Goal: Transaction & Acquisition: Purchase product/service

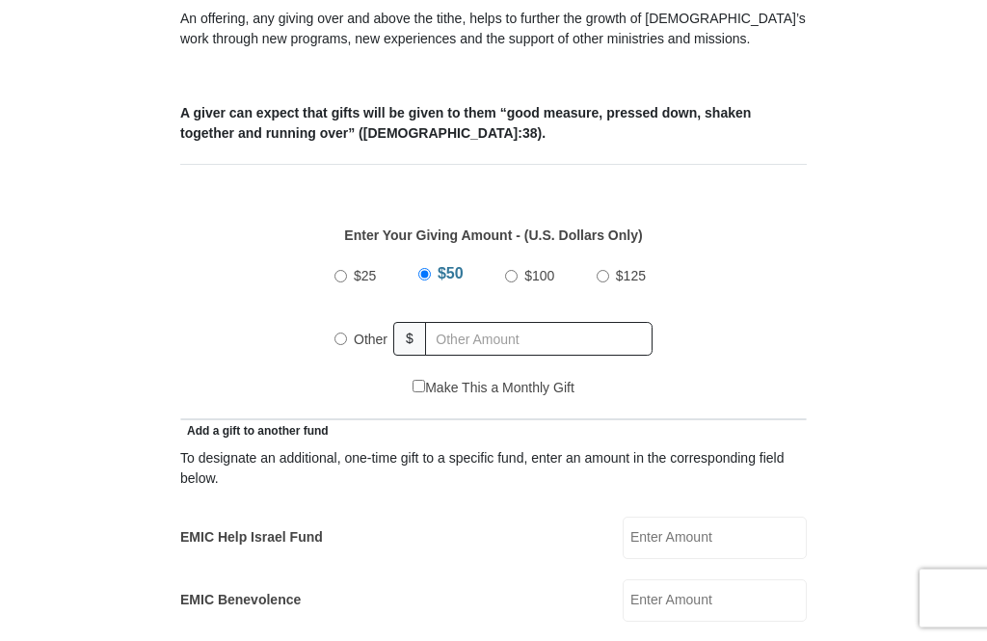
scroll to position [690, 0]
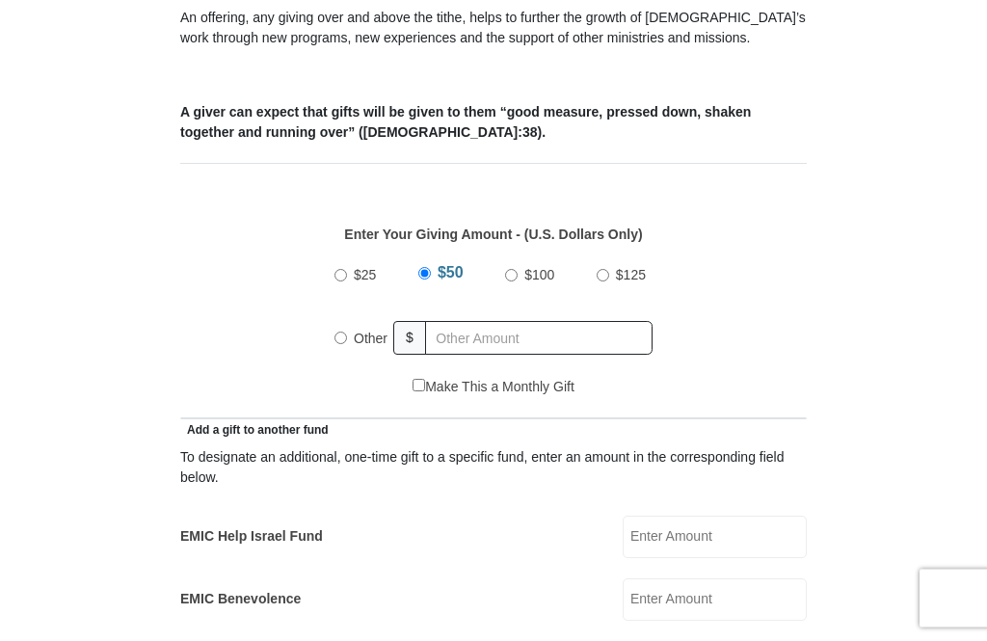
click at [350, 338] on label "Other" at bounding box center [370, 339] width 47 height 42
click at [347, 338] on input "Other" at bounding box center [341, 339] width 13 height 13
radio input "true"
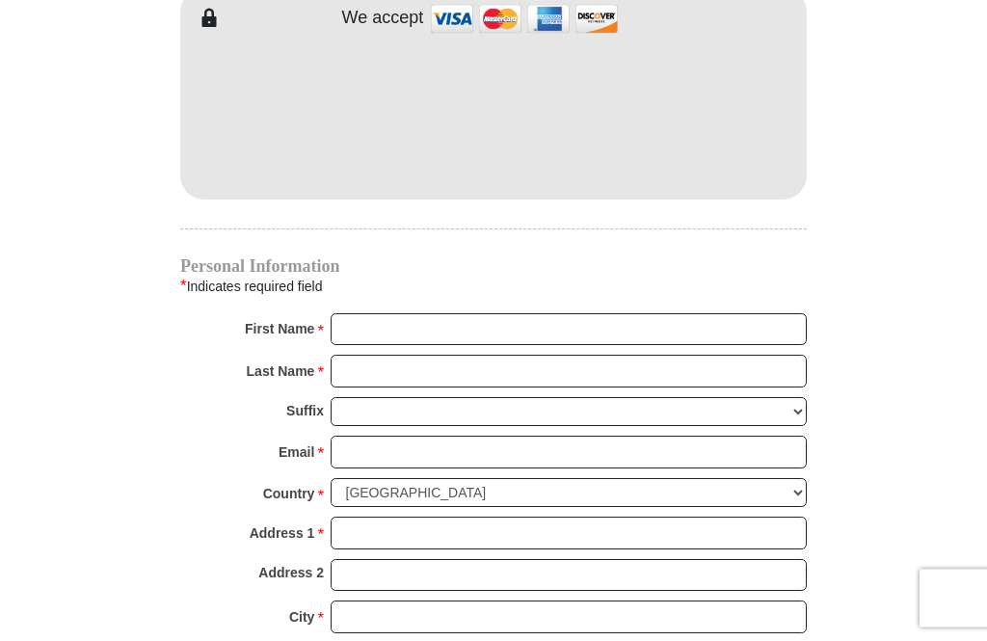
scroll to position [1692, 0]
type input "51.00"
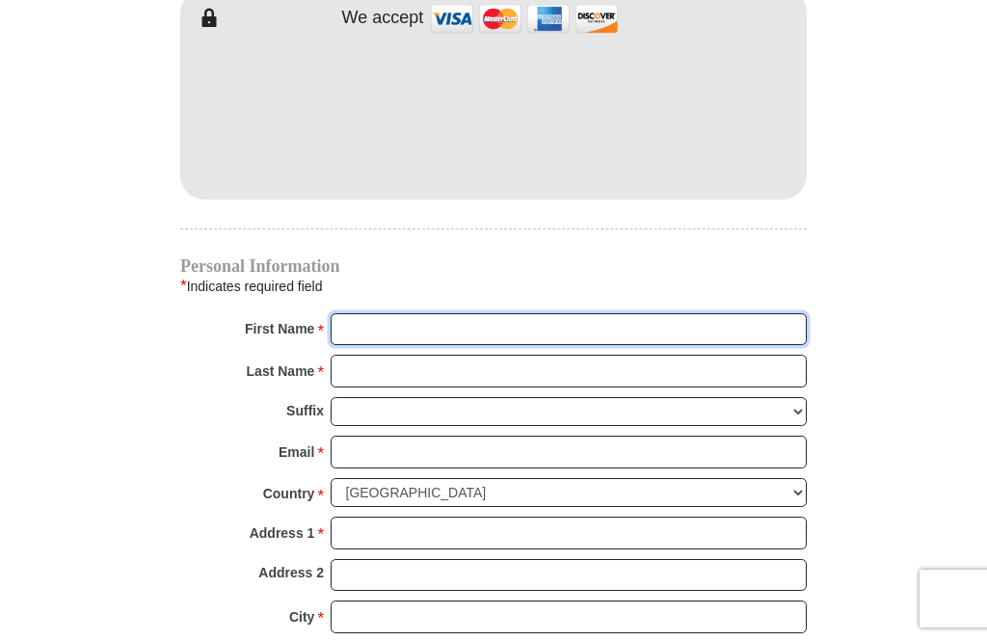
click at [364, 331] on input "First Name *" at bounding box center [569, 329] width 476 height 33
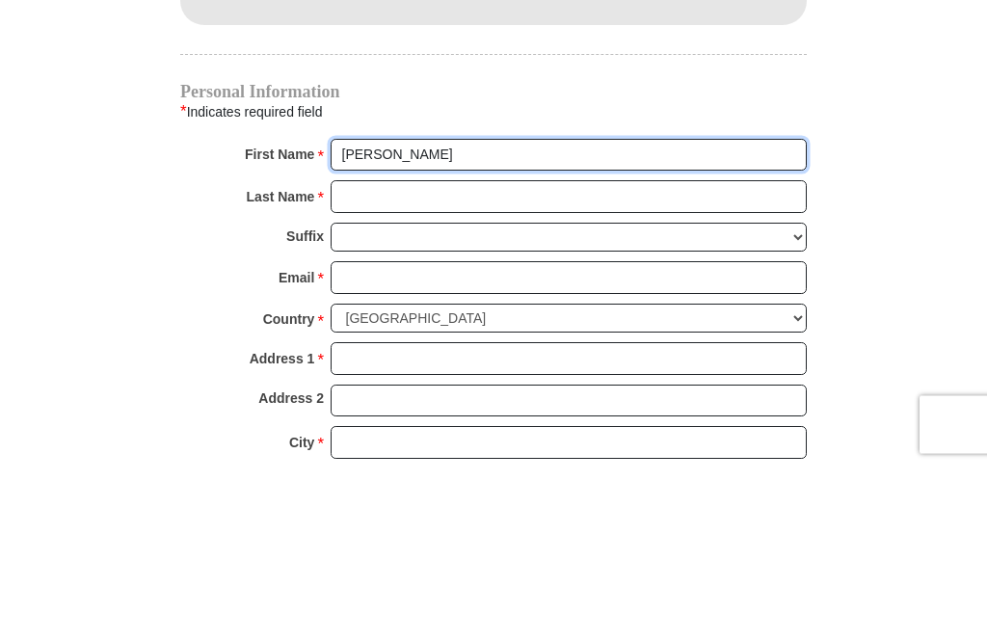
type input "[PERSON_NAME]"
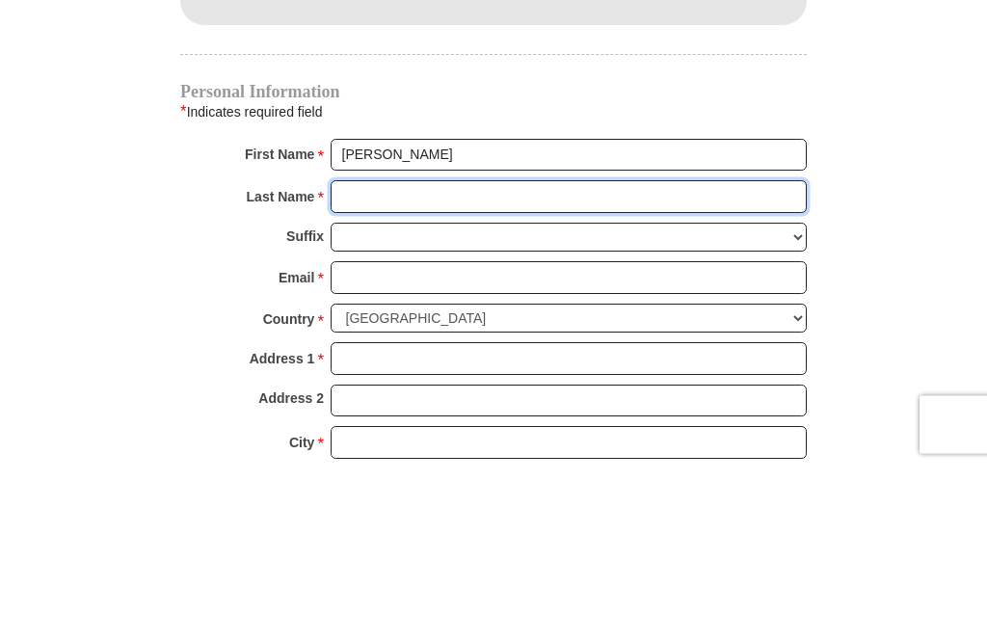
click at [362, 355] on input "Last Name *" at bounding box center [569, 371] width 476 height 33
type input "[PERSON_NAME]"
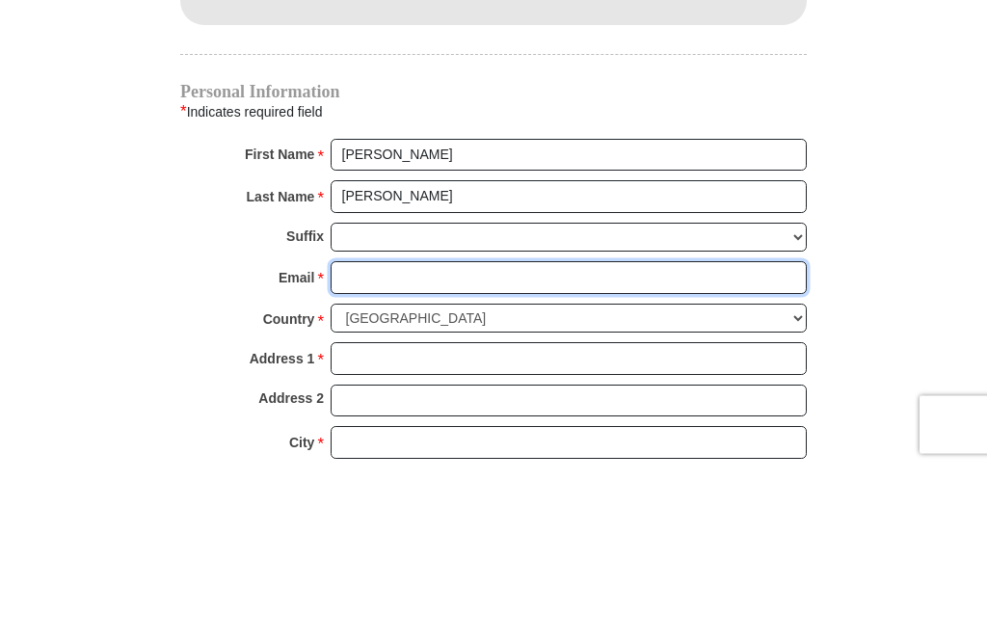
click at [367, 436] on input "Email *" at bounding box center [569, 452] width 476 height 33
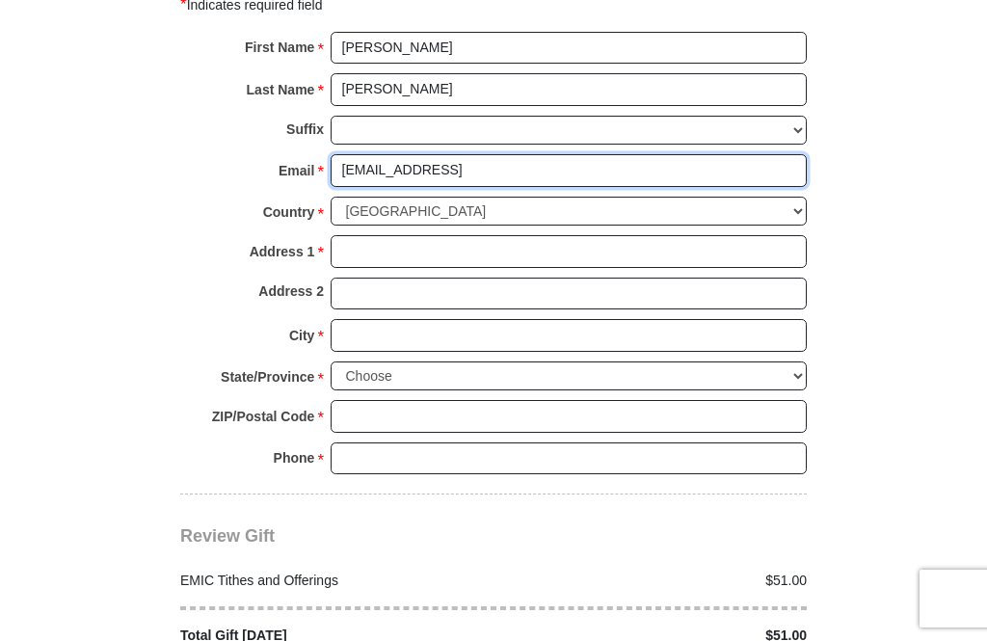
click at [458, 166] on input "[EMAIL_ADDRESS]" at bounding box center [569, 170] width 476 height 33
type input "[EMAIL_ADDRESS][DOMAIN_NAME]"
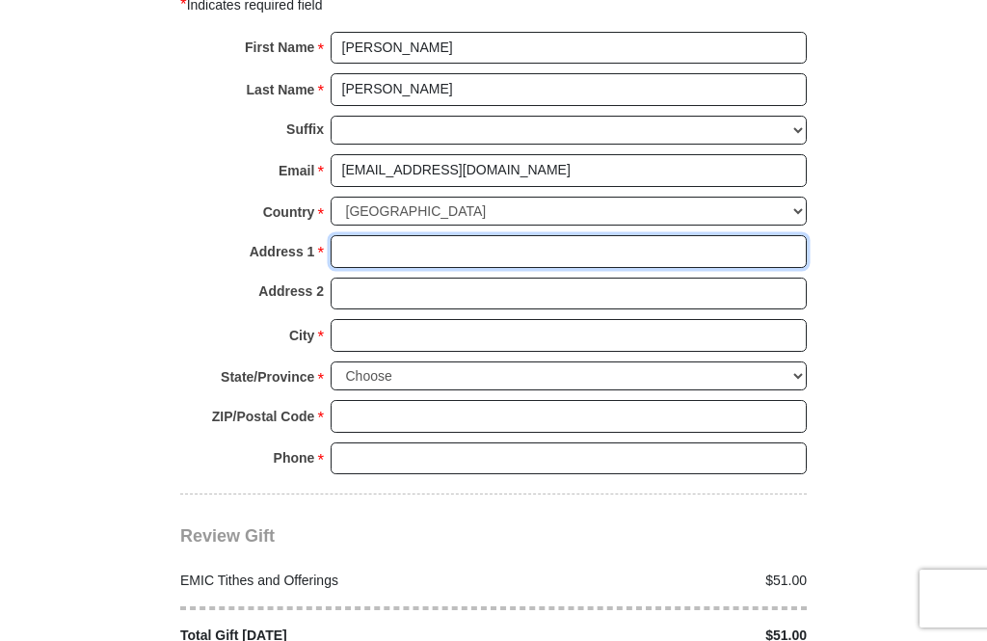
click at [355, 235] on input "Address 1 *" at bounding box center [569, 251] width 476 height 33
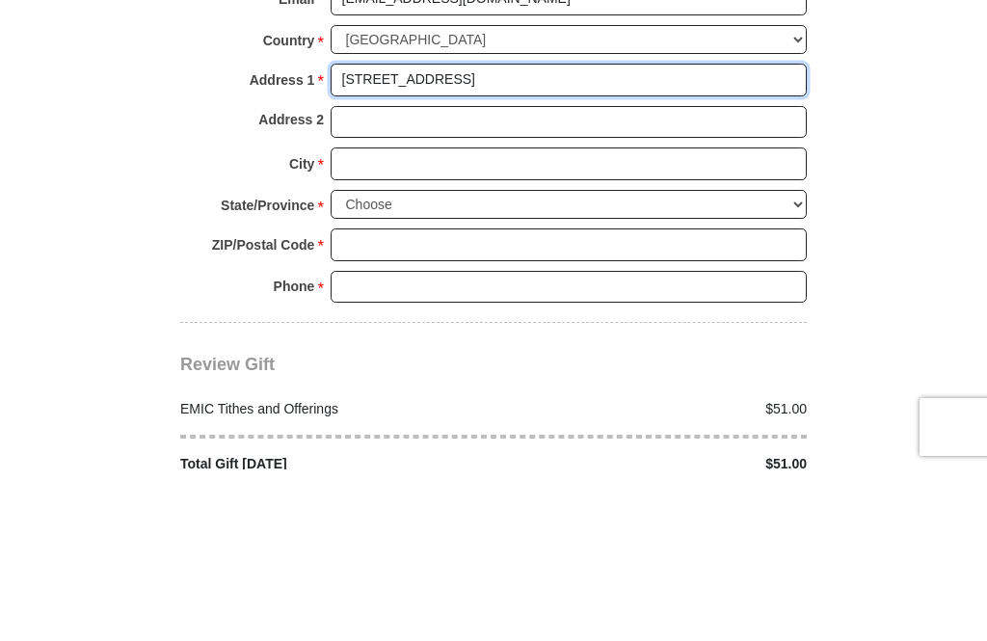
type input "[STREET_ADDRESS]"
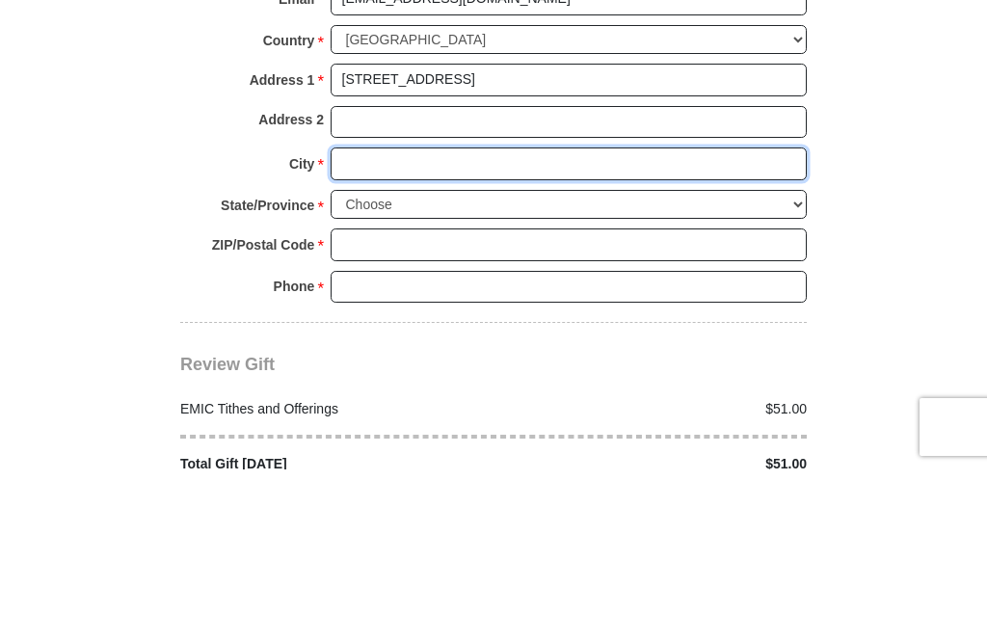
click at [354, 319] on input "City *" at bounding box center [569, 335] width 476 height 33
type input "[PERSON_NAME]"
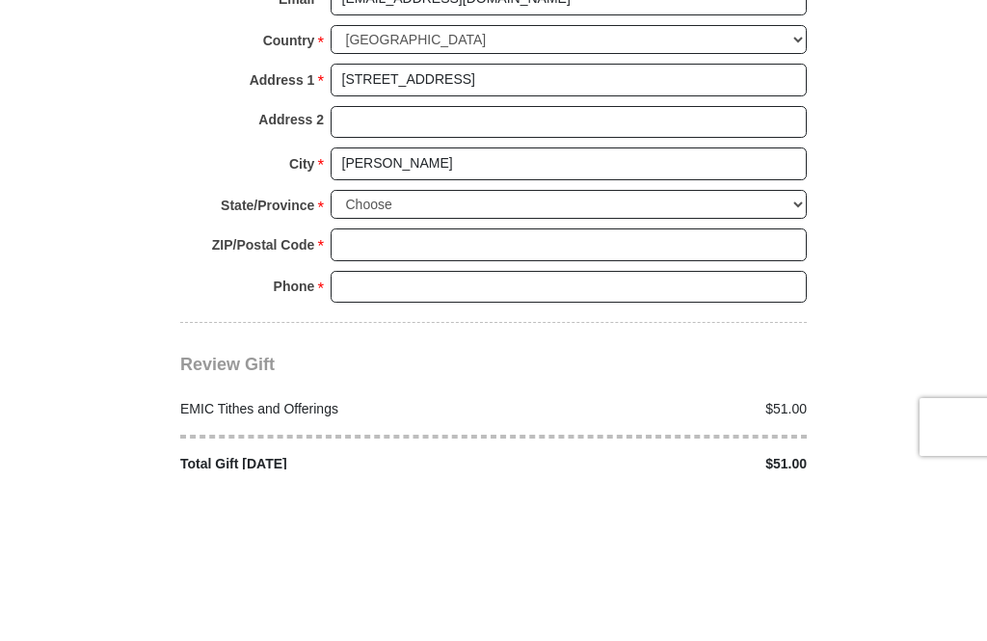
click at [793, 362] on select "Choose [US_STATE] [US_STATE] [US_STATE] [US_STATE] [US_STATE] Armed Forces Amer…" at bounding box center [569, 377] width 476 height 30
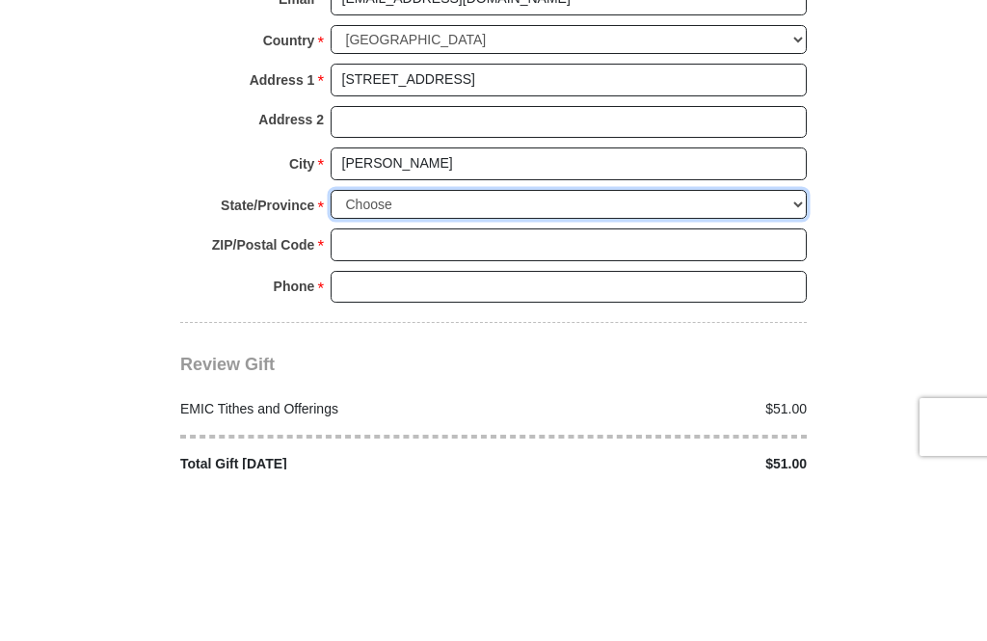
scroll to position [2145, 0]
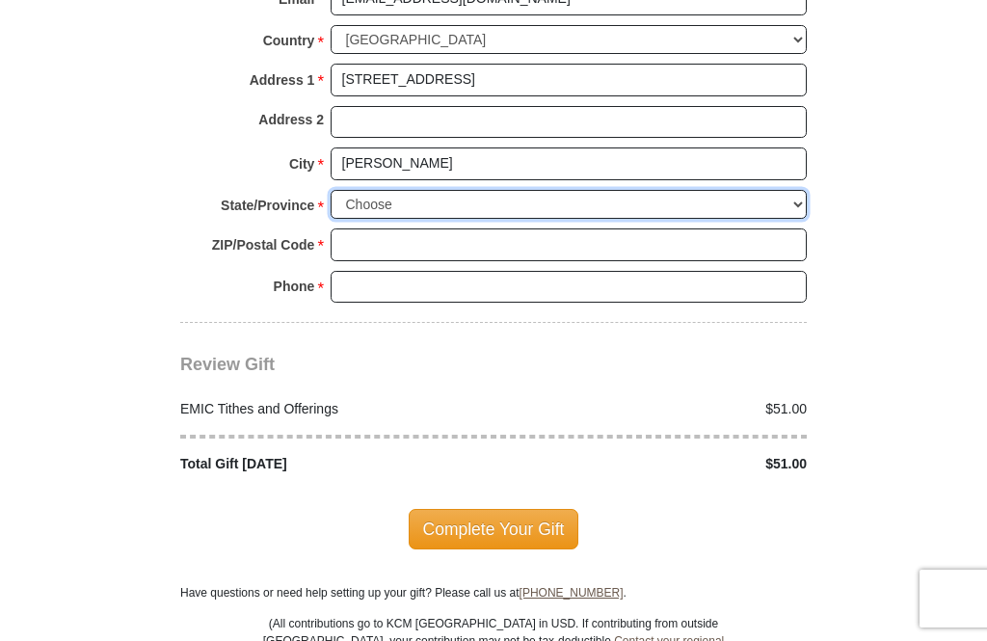
select select "MN"
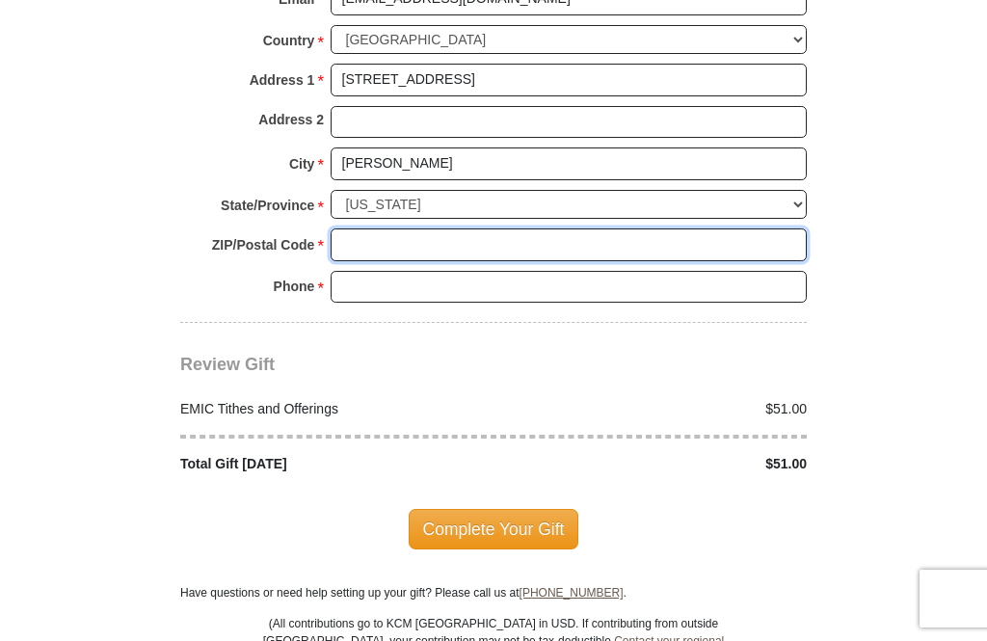
click at [362, 228] on input "ZIP/Postal Code *" at bounding box center [569, 244] width 476 height 33
type input "56215"
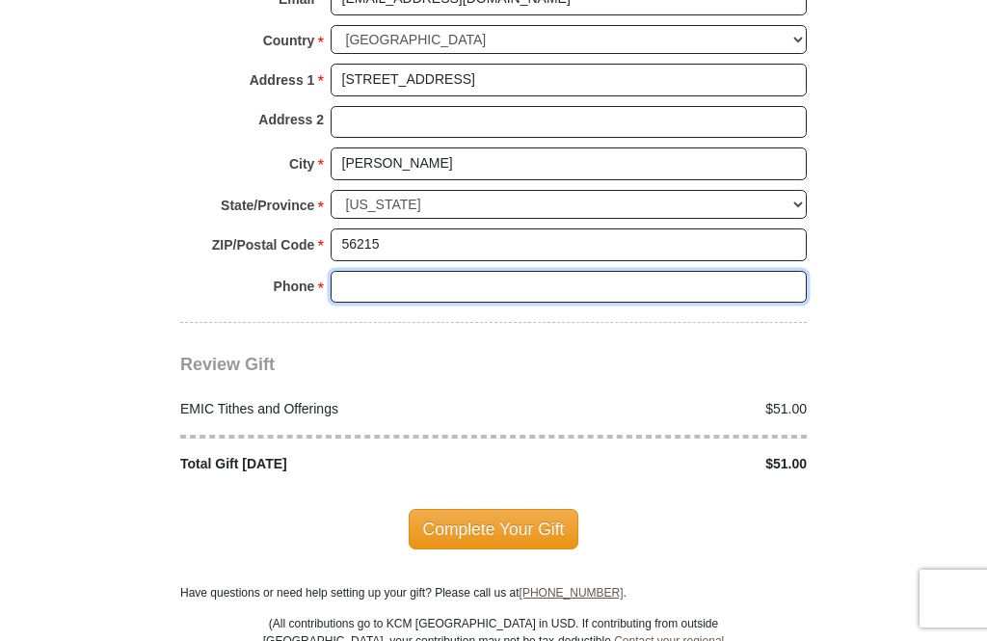
click at [362, 271] on input "Phone * *" at bounding box center [569, 287] width 476 height 33
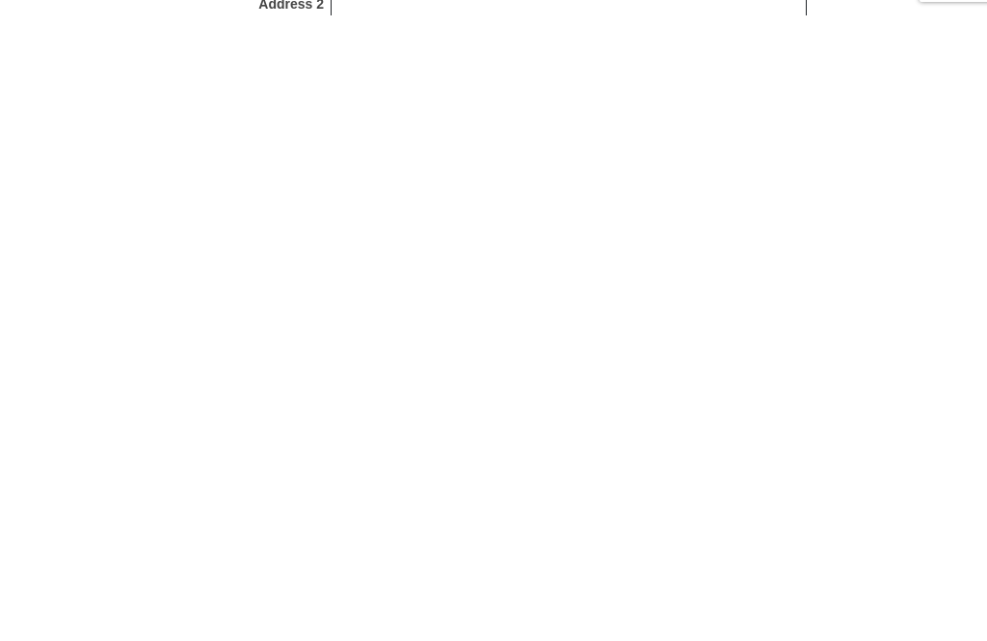
scroll to position [1634, 0]
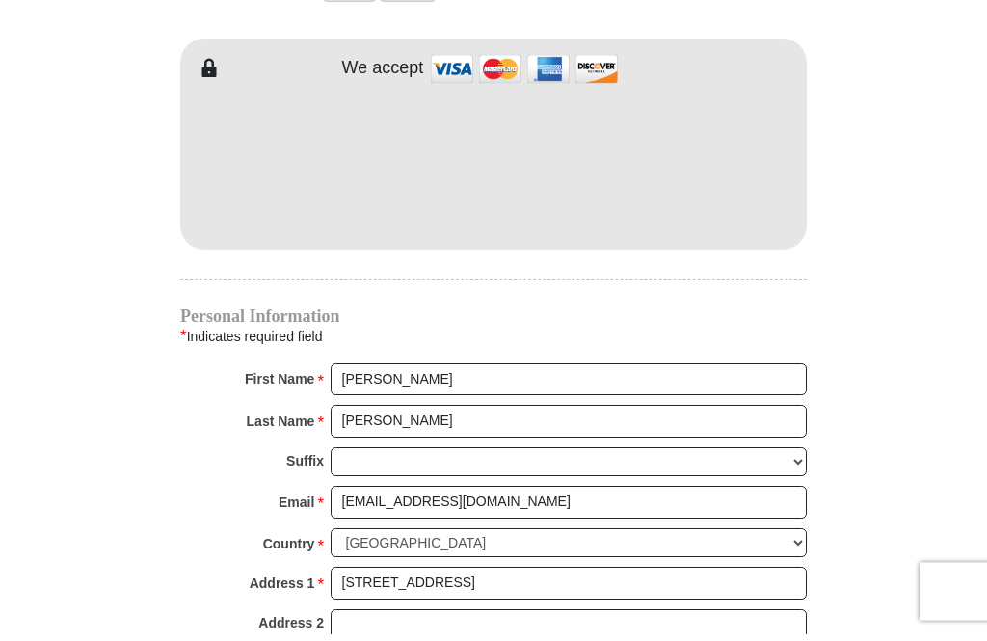
type input "3208432967"
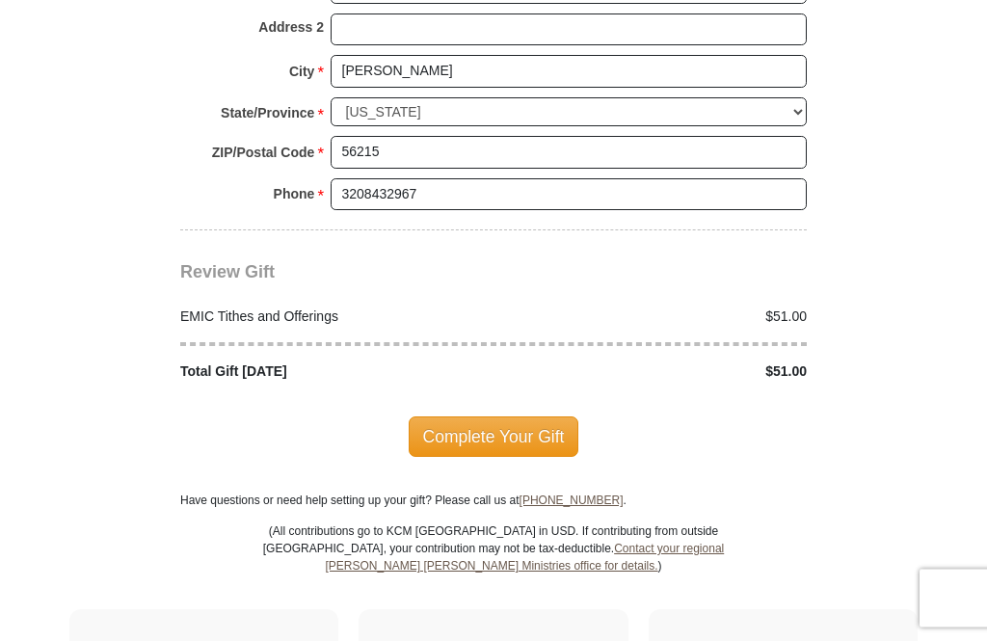
scroll to position [2239, 0]
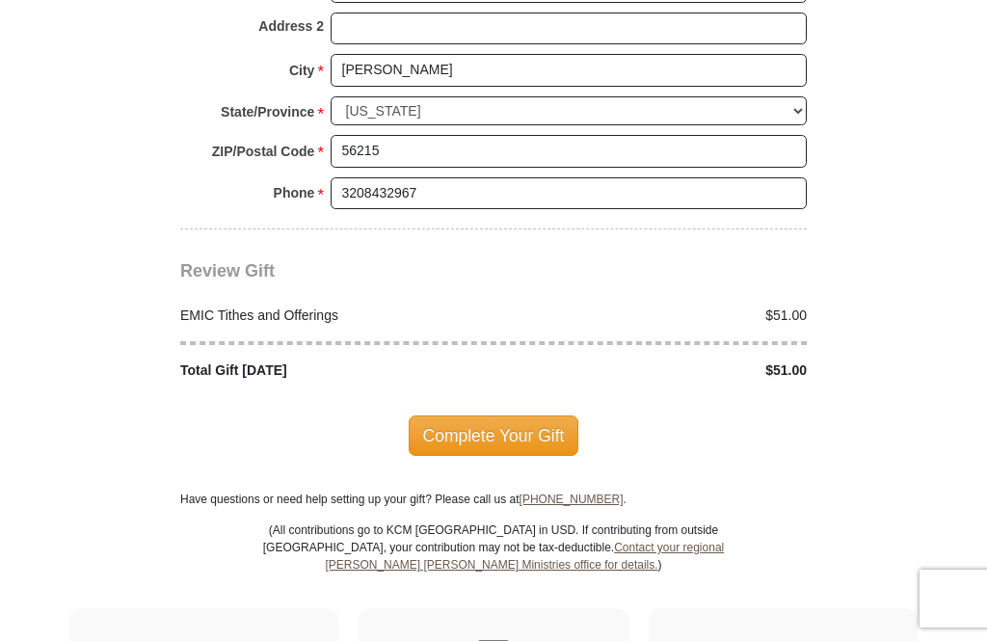
click at [485, 416] on span "Complete Your Gift" at bounding box center [494, 436] width 171 height 40
